Goal: Check status: Check status

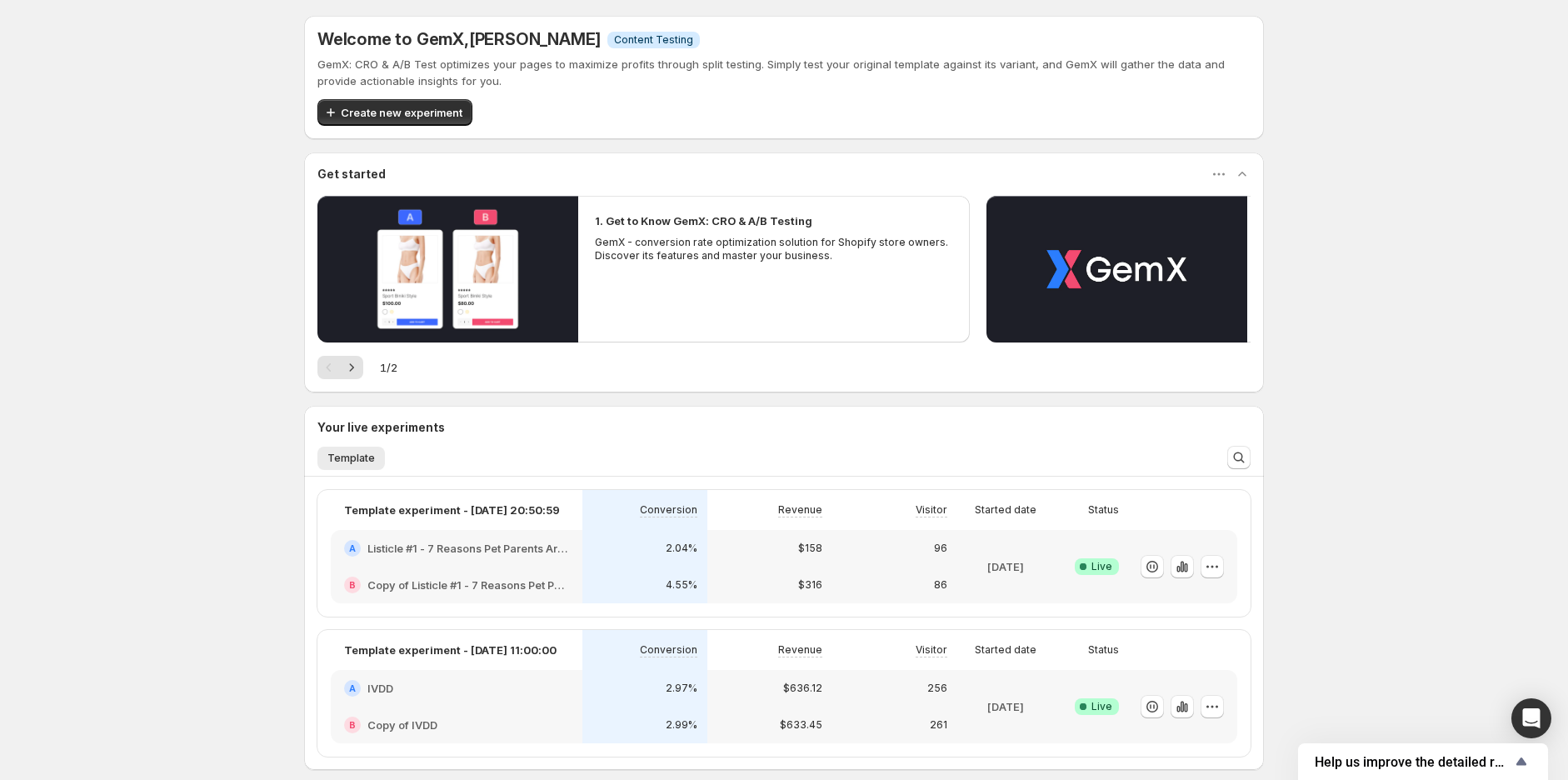
scroll to position [185, 0]
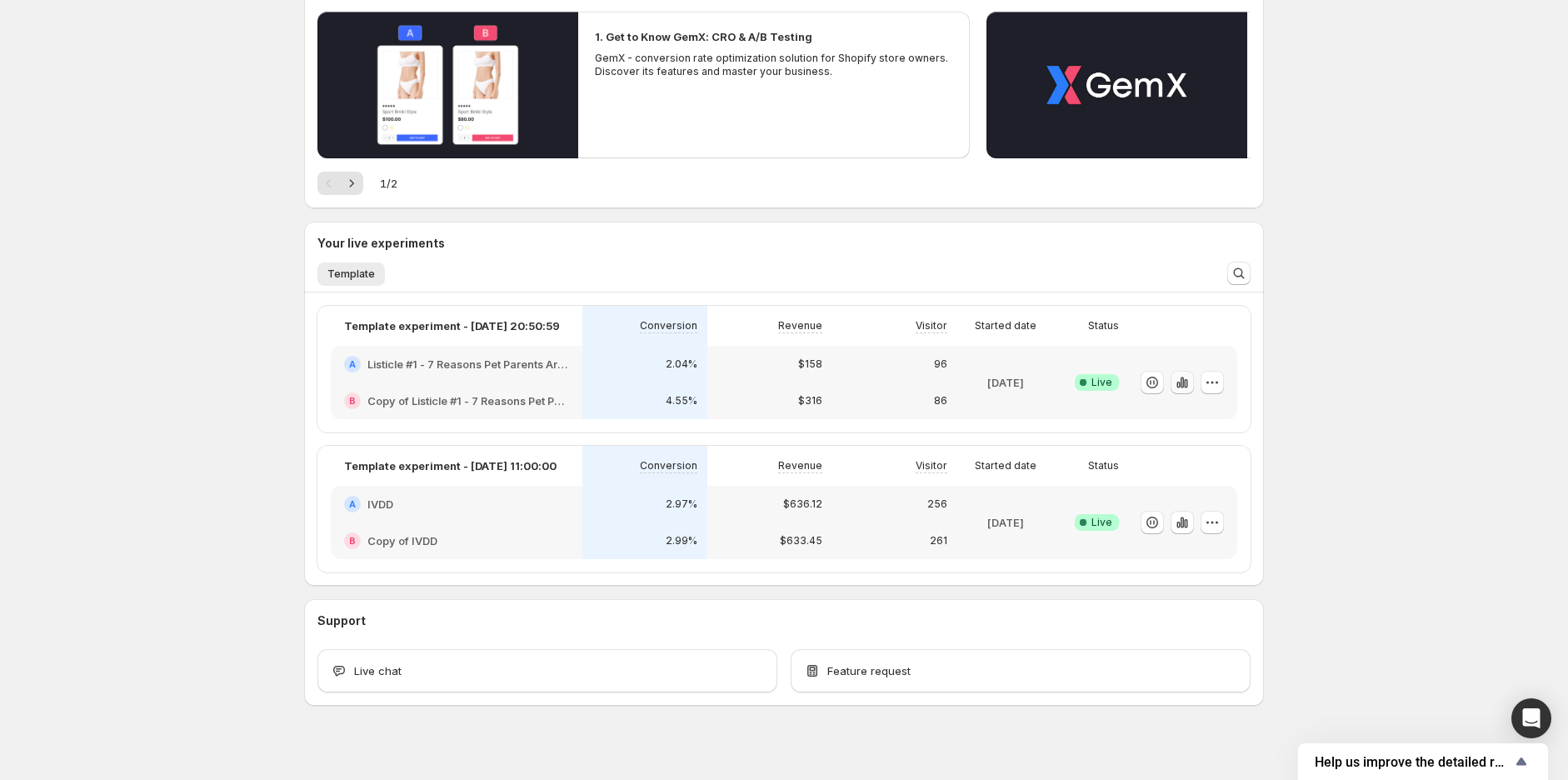
click at [1183, 383] on icon "button" at bounding box center [1183, 383] width 17 height 17
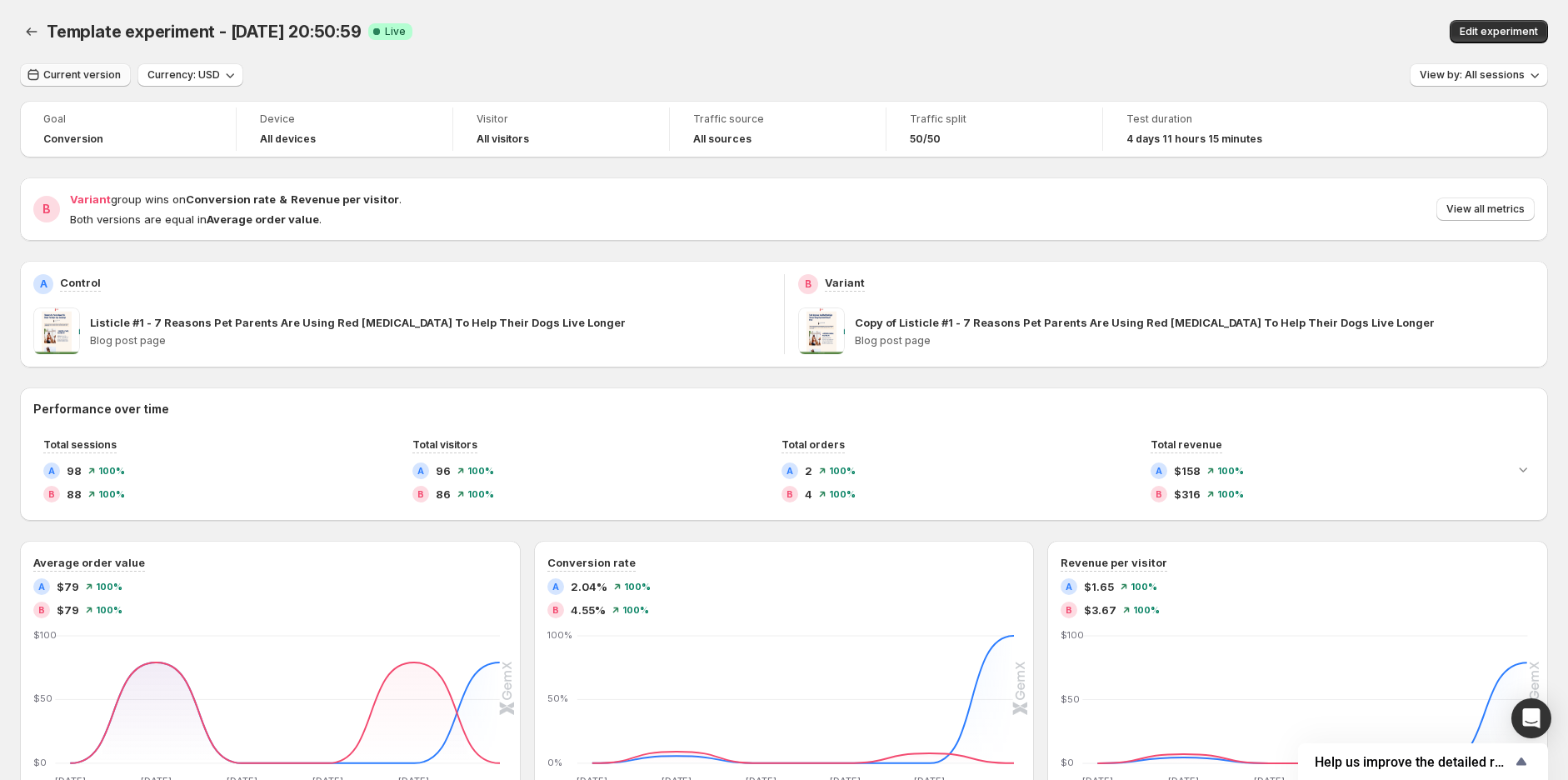
click at [96, 69] on span "Current version" at bounding box center [81, 75] width 78 height 13
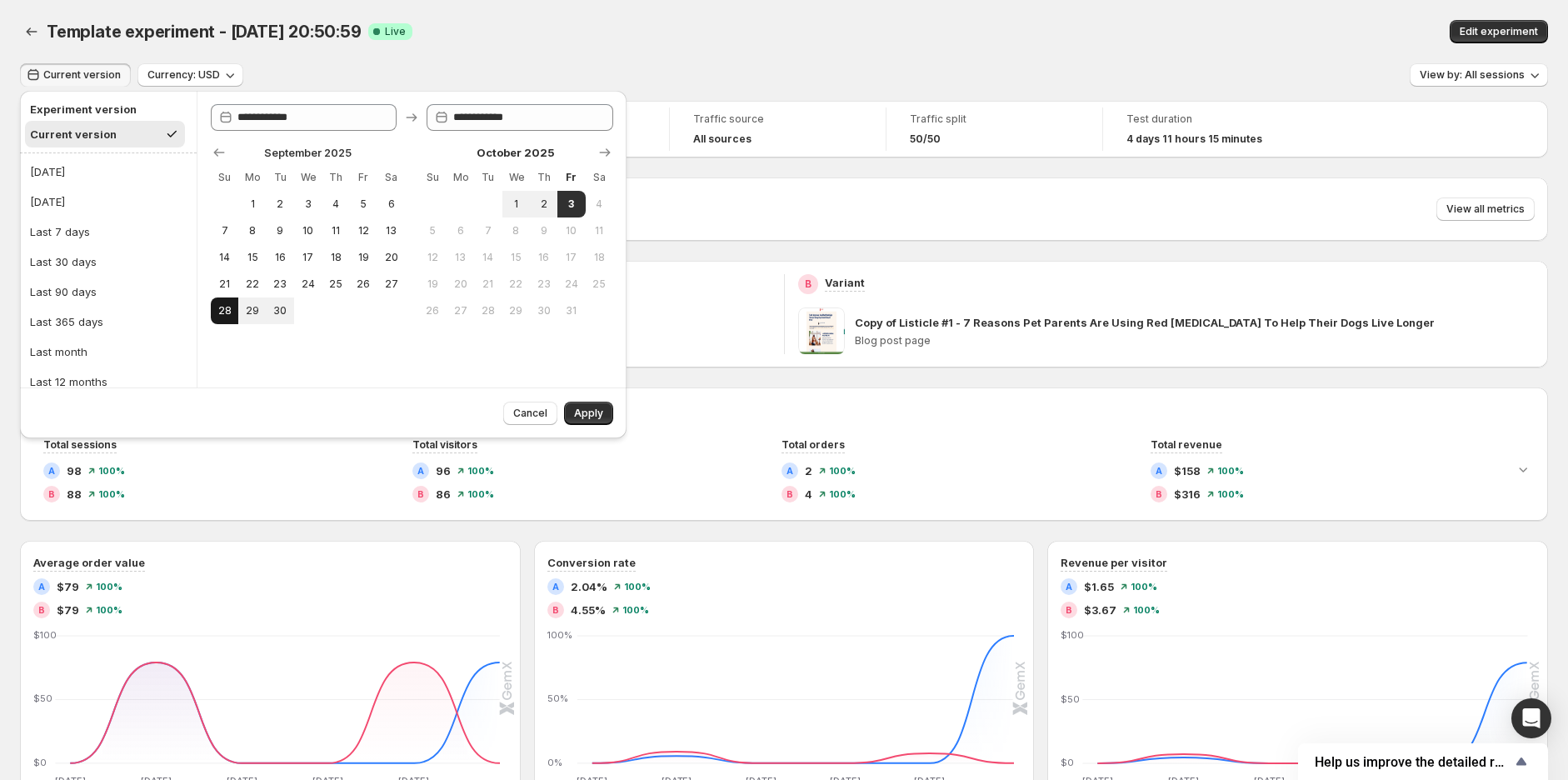
click at [218, 311] on span "28" at bounding box center [224, 311] width 14 height 13
click at [573, 207] on span "3" at bounding box center [571, 204] width 14 height 13
type input "**********"
click at [582, 402] on button "Apply" at bounding box center [588, 412] width 50 height 23
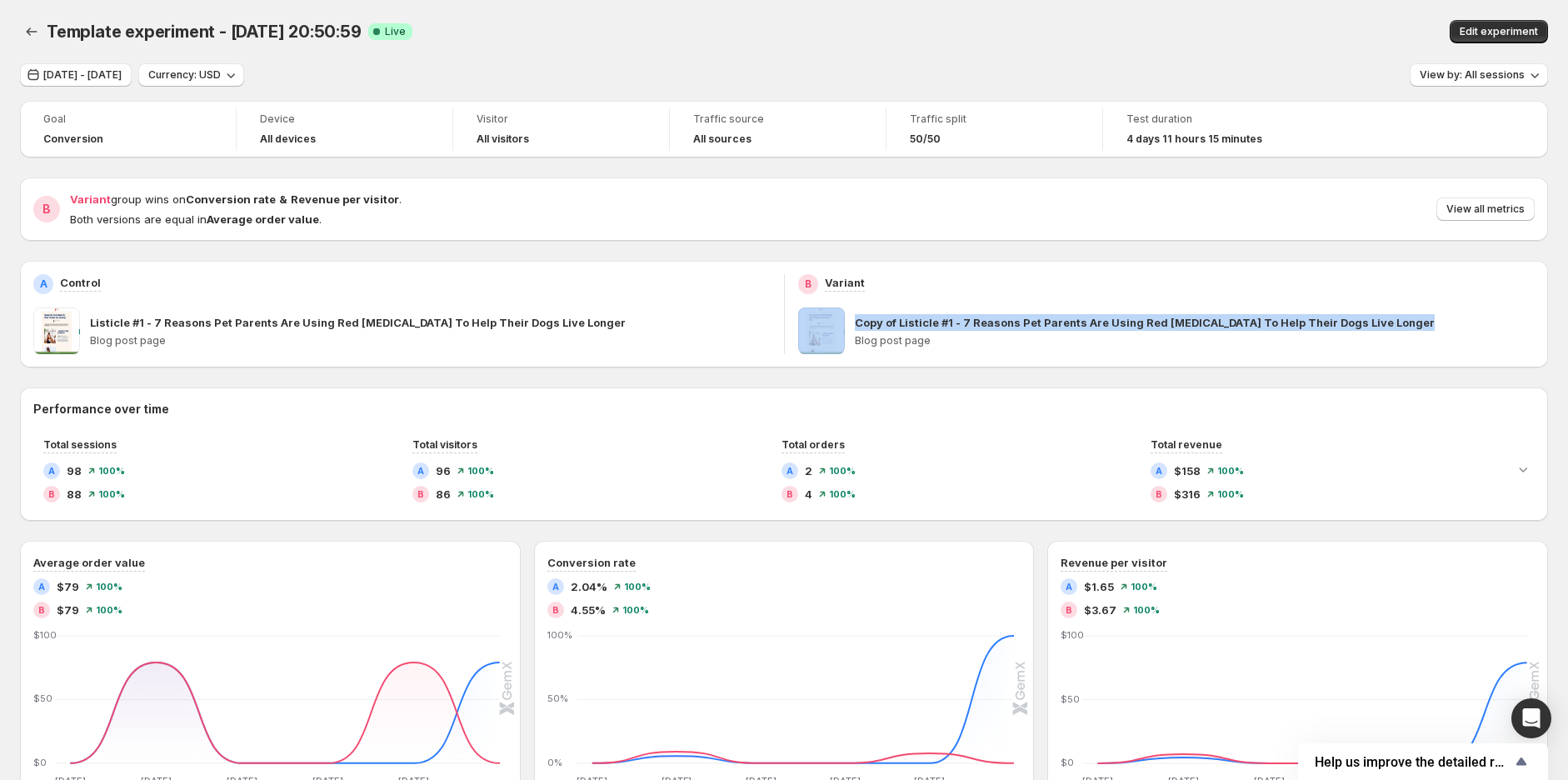
drag, startPoint x: 821, startPoint y: 348, endPoint x: 837, endPoint y: 349, distance: 16.0
click at [838, 352] on span at bounding box center [821, 331] width 47 height 47
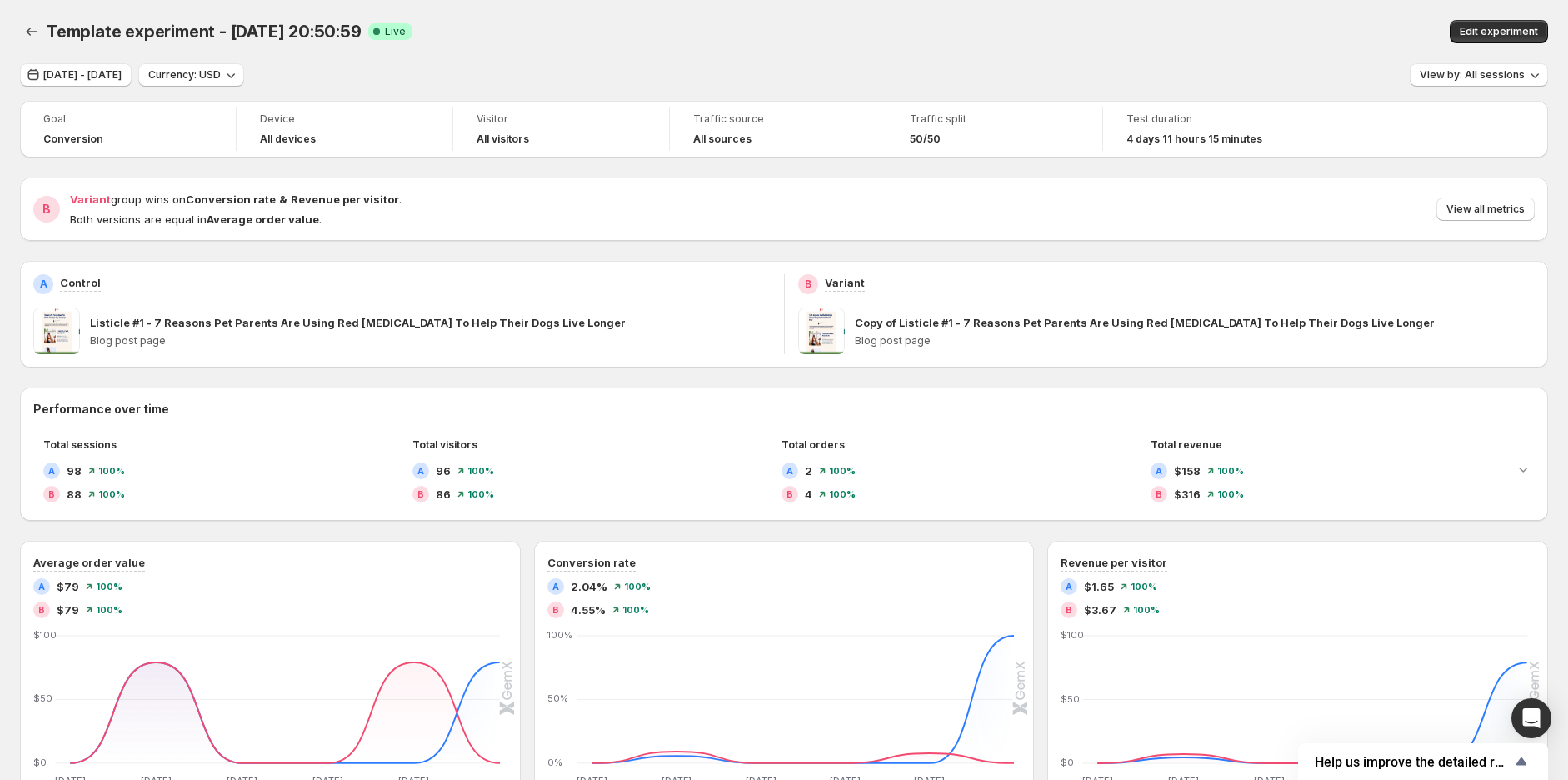
drag, startPoint x: 819, startPoint y: 334, endPoint x: 1254, endPoint y: 384, distance: 437.9
click at [1254, 384] on div "Goal Conversion Device All devices Visitor All visitors Traffic source All sour…" at bounding box center [783, 641] width 1528 height 1080
click at [1097, 321] on p "Copy of Listicle #1 - 7 Reasons Pet Parents Are Using Red [MEDICAL_DATA] To Hel…" at bounding box center [1145, 323] width 580 height 17
drag, startPoint x: 55, startPoint y: 327, endPoint x: 81, endPoint y: 330, distance: 26.2
click at [81, 330] on div "Listicle #1 - 7 Reasons Pet Parents Are Using Red Light Therapy To Help Their D…" at bounding box center [402, 331] width 737 height 47
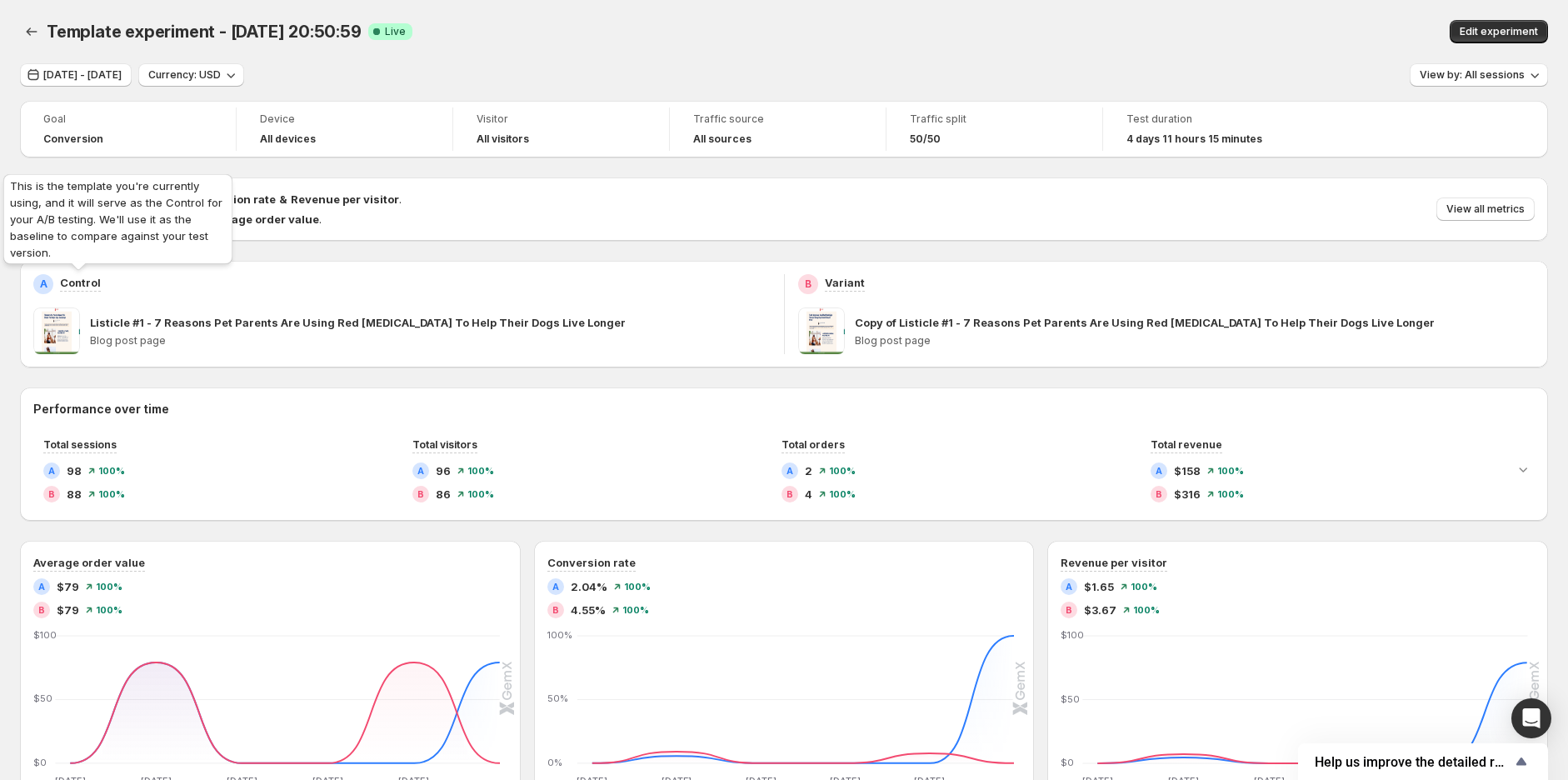
click at [77, 278] on p "Control" at bounding box center [80, 282] width 41 height 17
click at [52, 316] on span at bounding box center [57, 331] width 47 height 47
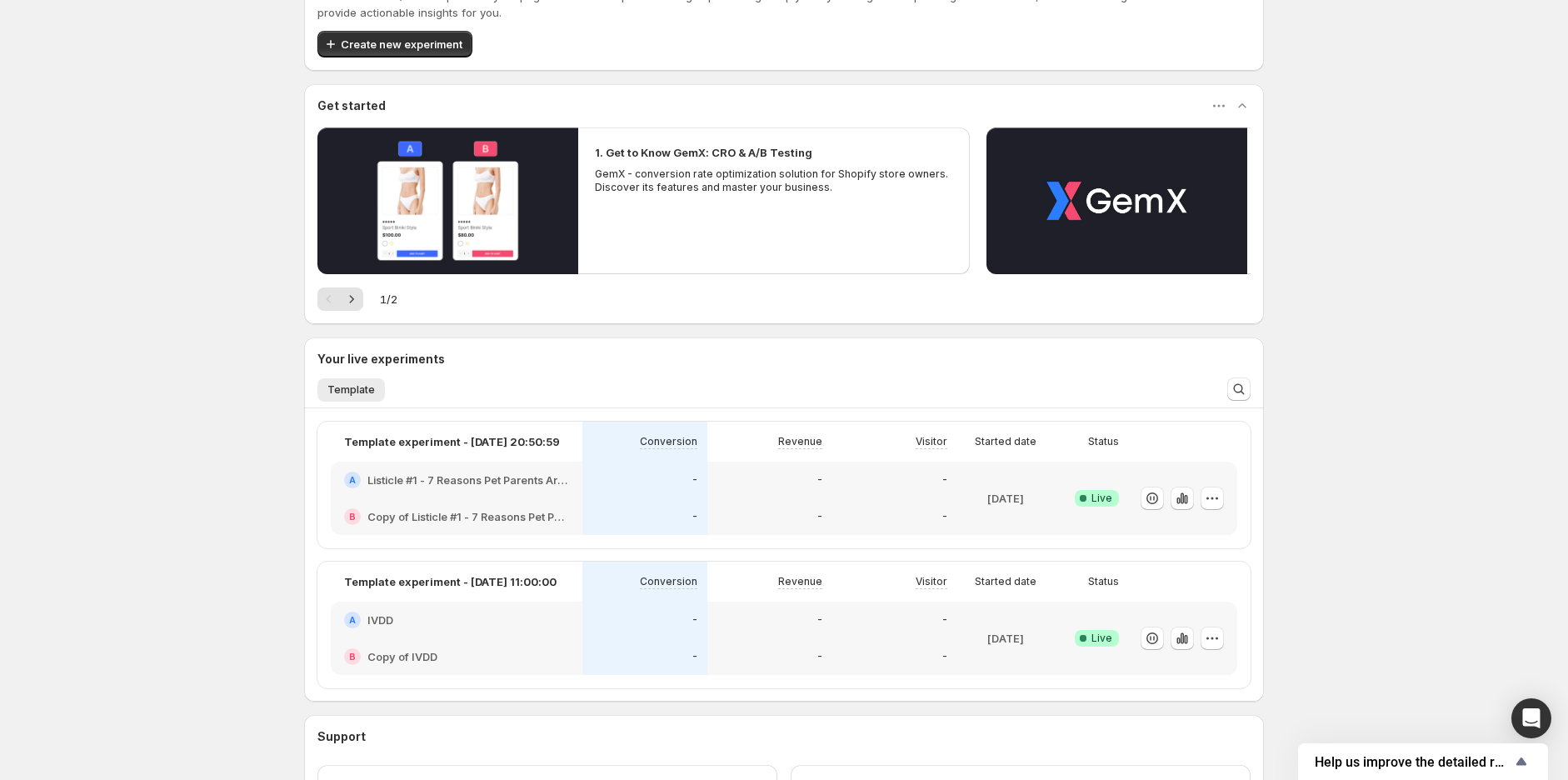
scroll to position [200, 0]
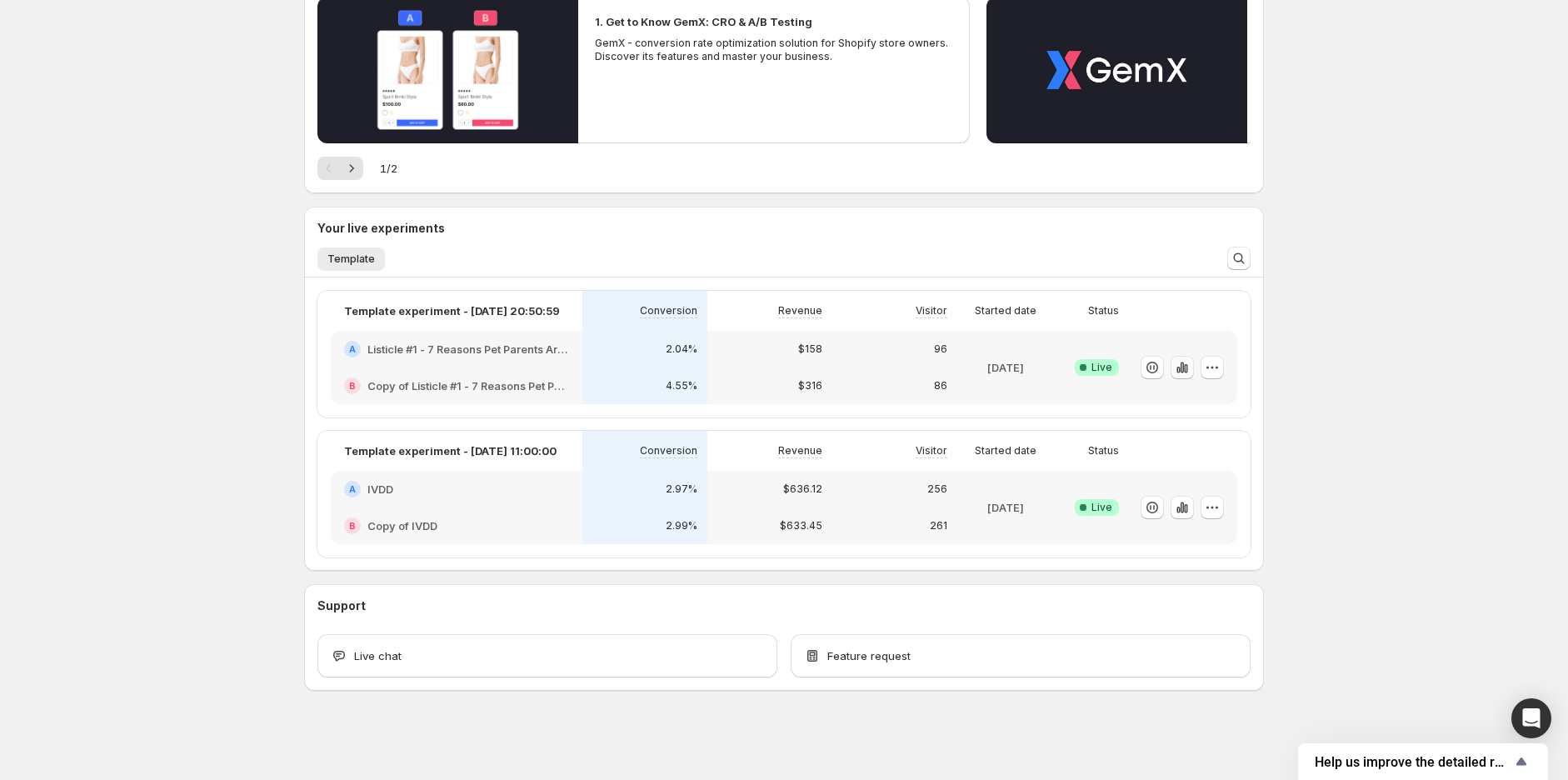
click at [1182, 367] on icon "button" at bounding box center [1183, 368] width 17 height 17
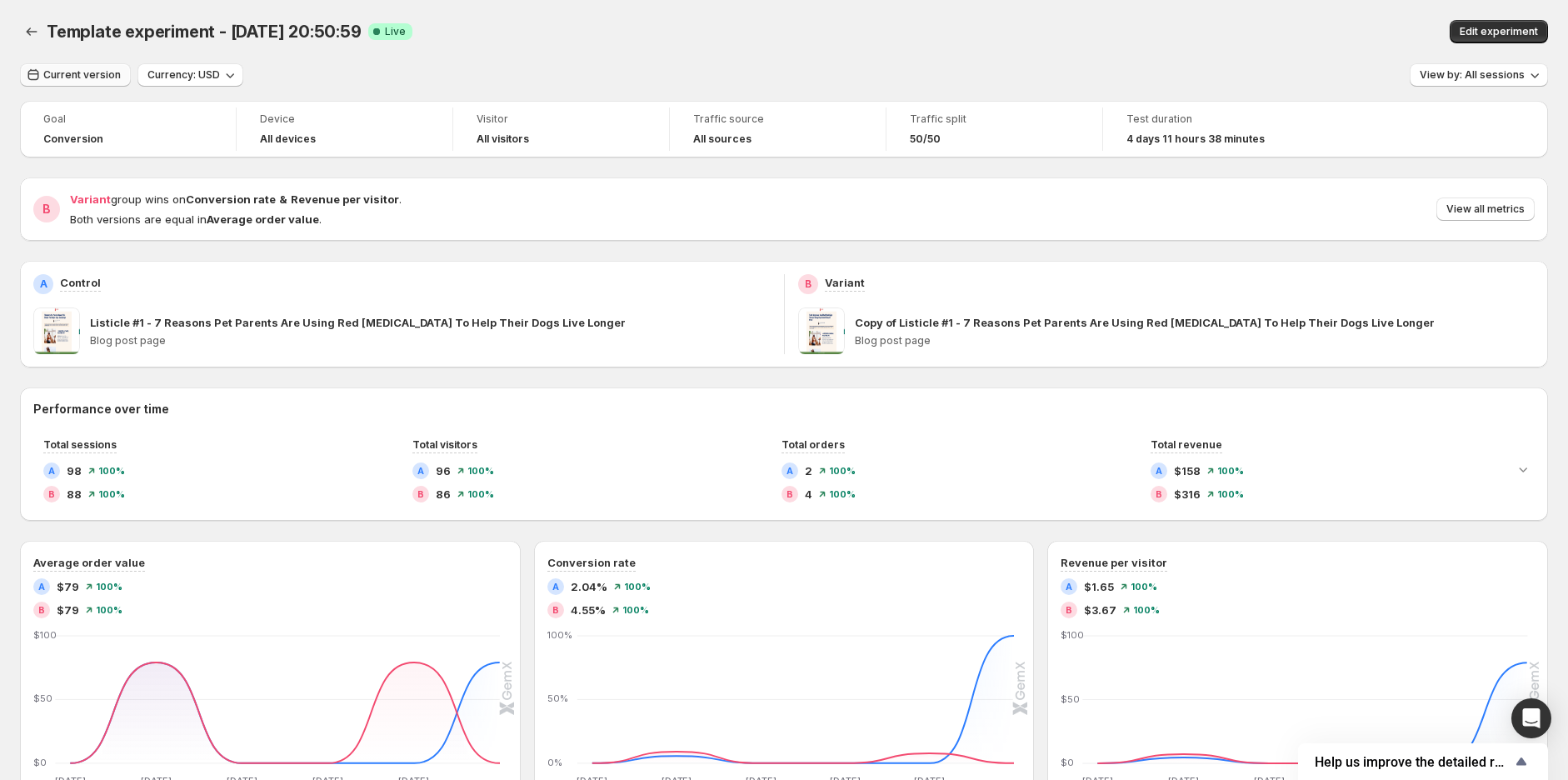
click at [64, 72] on span "Current version" at bounding box center [81, 75] width 78 height 13
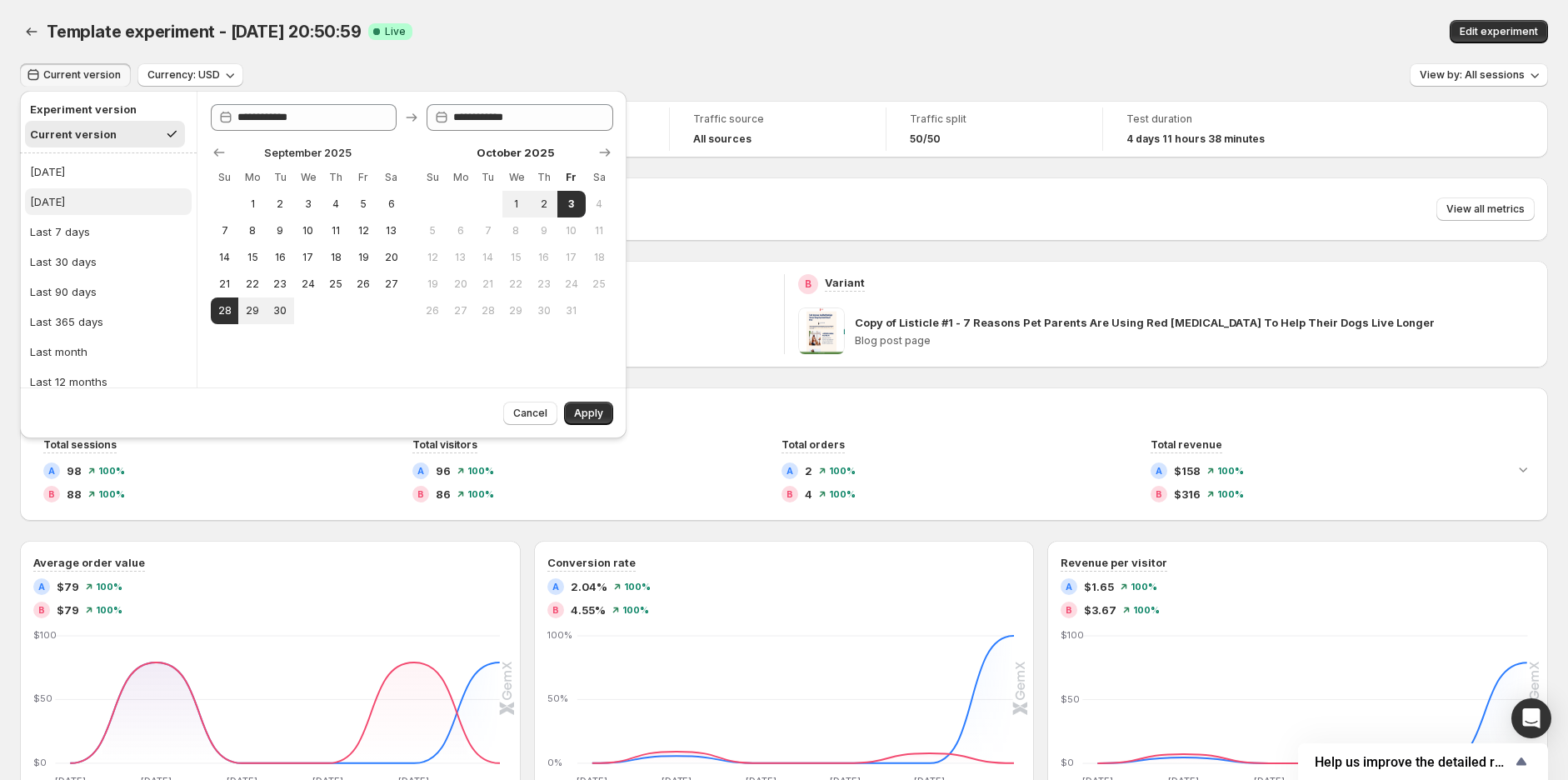
click at [64, 200] on div "[DATE]" at bounding box center [47, 202] width 35 height 17
type input "**********"
click at [588, 422] on button "Apply" at bounding box center [588, 412] width 50 height 23
